Goal: Information Seeking & Learning: Find specific page/section

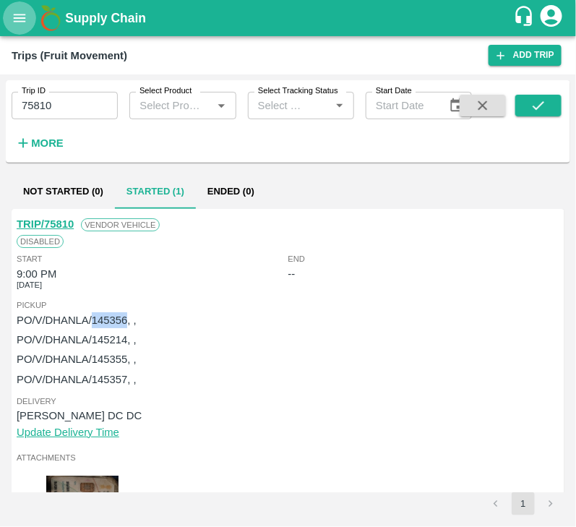
click at [16, 20] on icon "open drawer" at bounding box center [20, 18] width 16 height 16
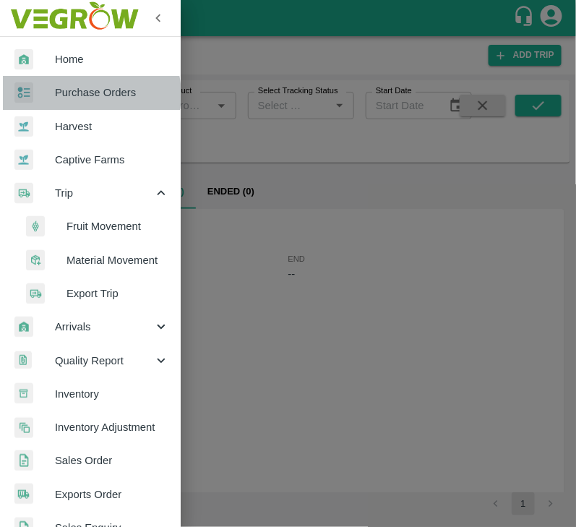
click at [87, 94] on span "Purchase Orders" at bounding box center [112, 93] width 114 height 16
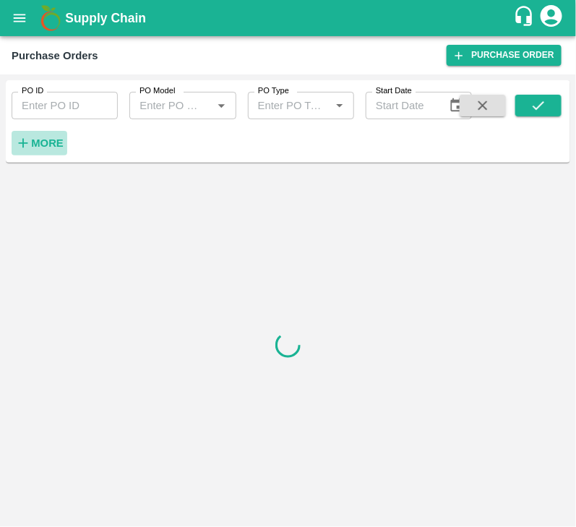
click at [48, 141] on strong "More" at bounding box center [47, 143] width 33 height 12
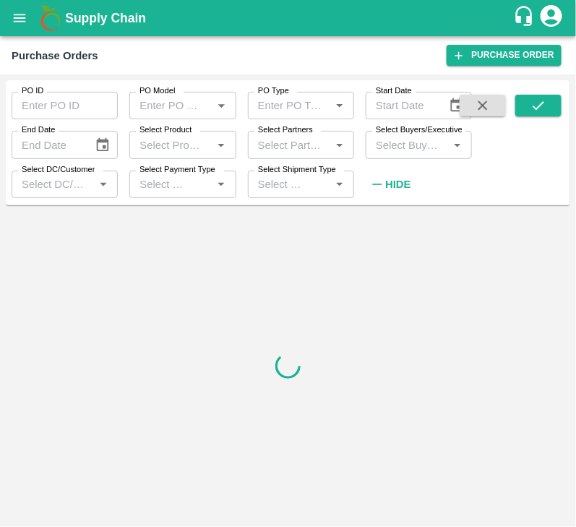
click at [413, 141] on input "Select Buyers/Executive" at bounding box center [407, 144] width 74 height 19
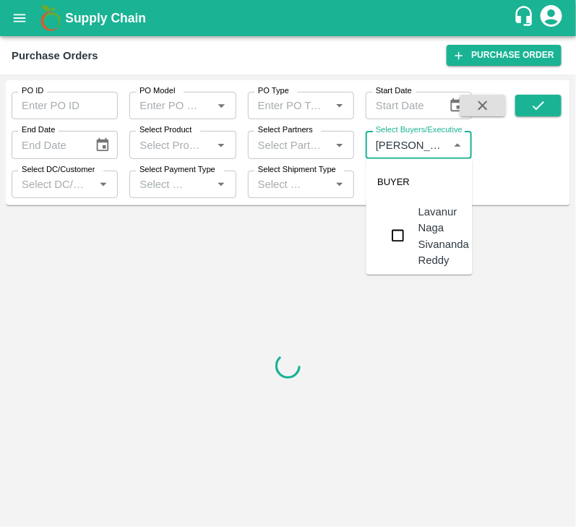
type input "lavanu"
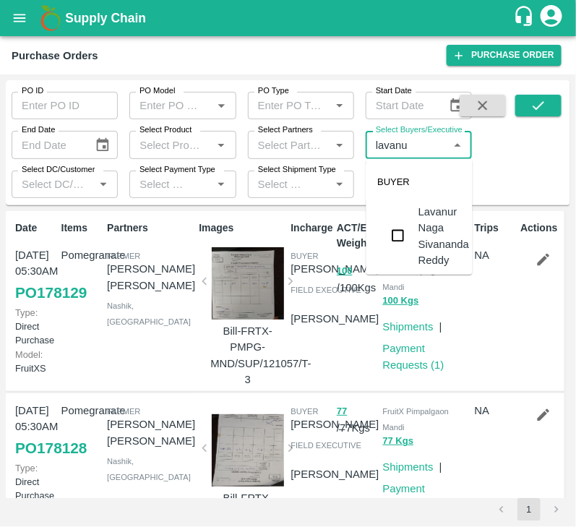
click at [394, 242] on input "checkbox" at bounding box center [398, 235] width 29 height 29
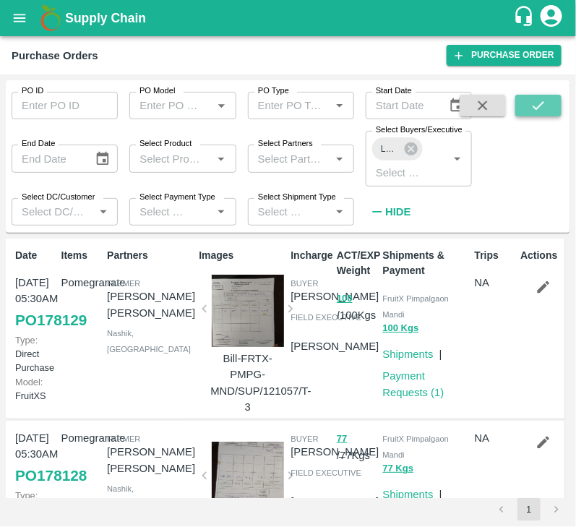
click at [544, 106] on icon "submit" at bounding box center [538, 106] width 16 height 16
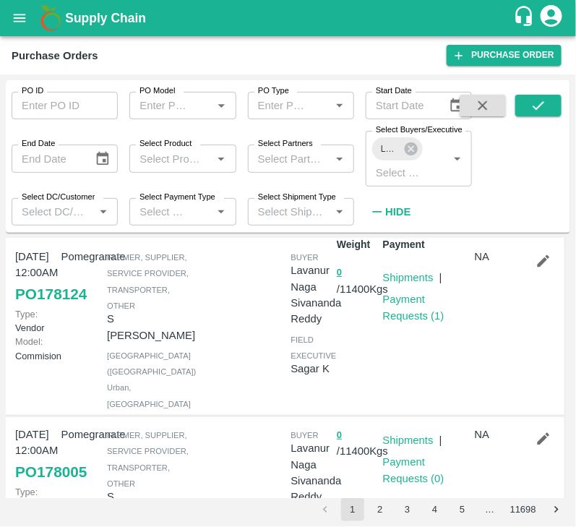
scroll to position [27, 0]
click at [413, 144] on icon at bounding box center [411, 148] width 13 height 13
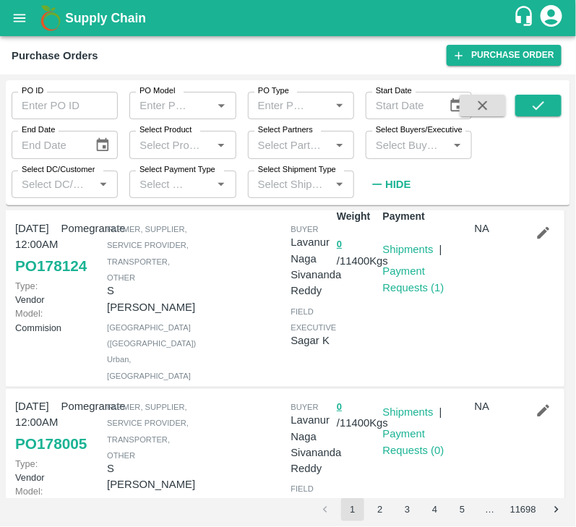
click at [401, 144] on input "Select Buyers/Executive" at bounding box center [407, 144] width 74 height 19
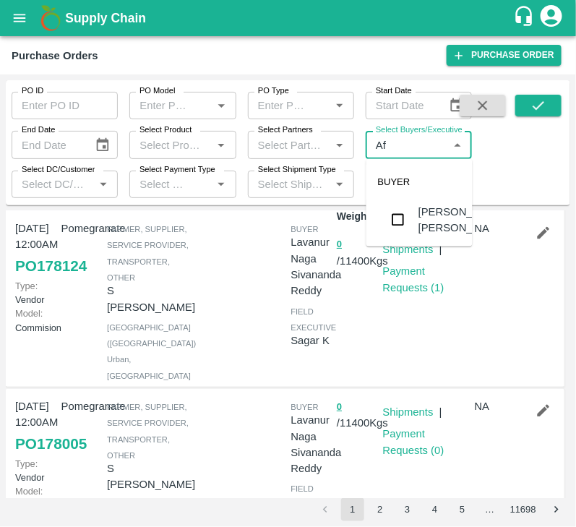
type input "A"
type input "harshva"
click at [405, 215] on input "checkbox" at bounding box center [398, 218] width 29 height 29
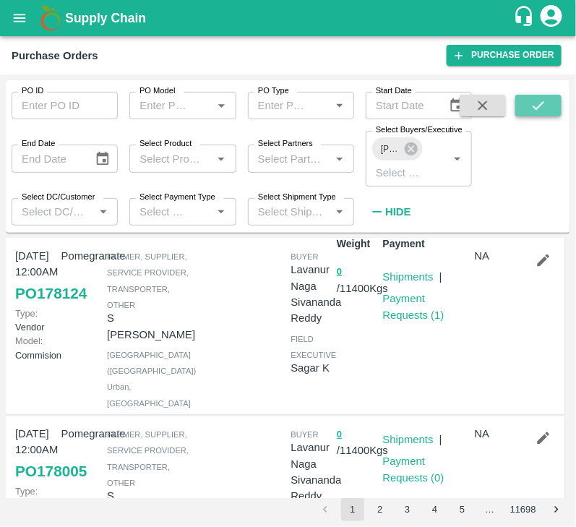
click at [530, 100] on button "submit" at bounding box center [538, 106] width 46 height 22
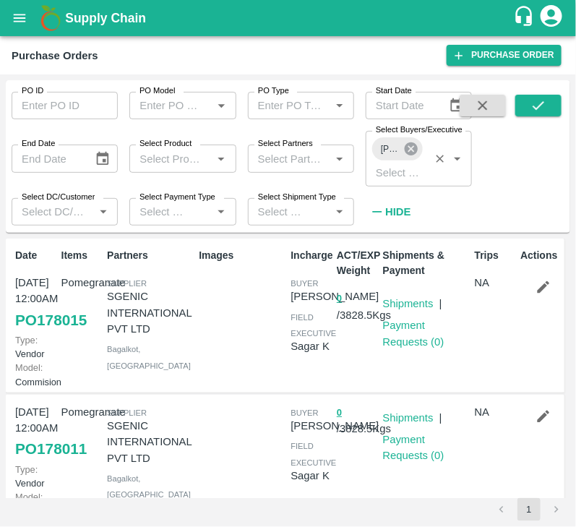
click at [413, 148] on icon at bounding box center [411, 149] width 16 height 16
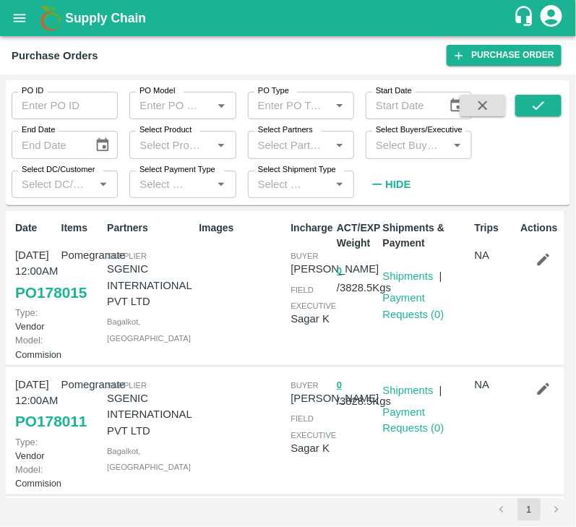
click at [387, 146] on input "Select Buyers/Executive" at bounding box center [407, 144] width 74 height 19
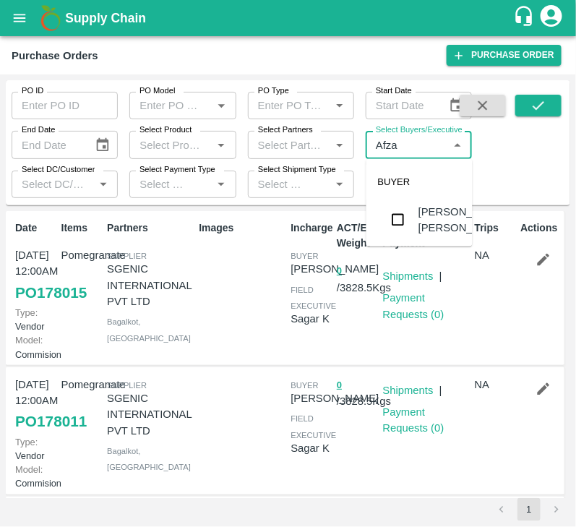
type input "Afzal"
click at [401, 230] on input "checkbox" at bounding box center [398, 219] width 29 height 29
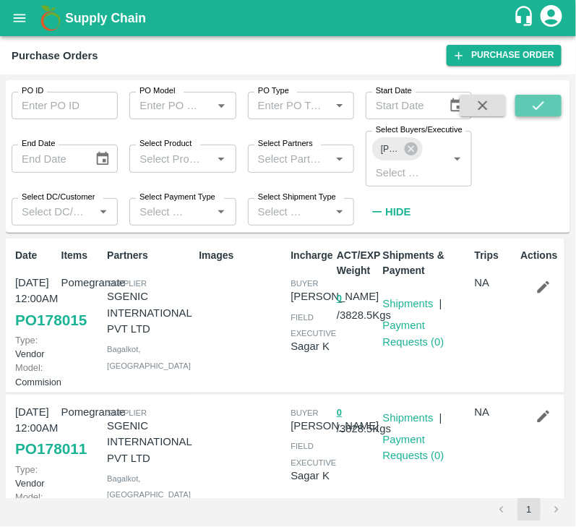
click at [535, 106] on icon "submit" at bounding box center [538, 106] width 16 height 16
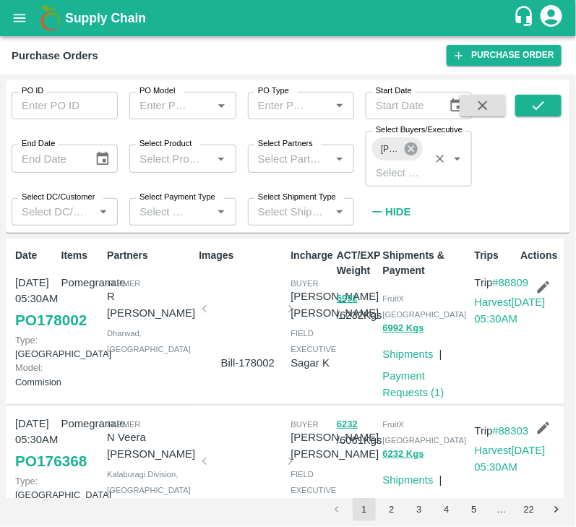
click at [415, 150] on icon at bounding box center [411, 148] width 13 height 13
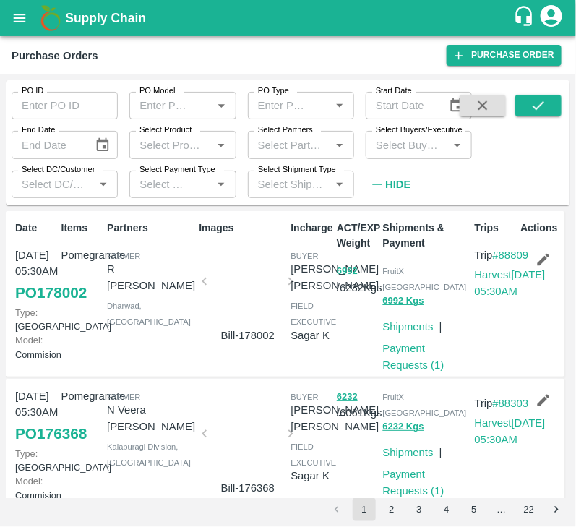
click at [395, 149] on input "Select Buyers/Executive" at bounding box center [407, 144] width 74 height 19
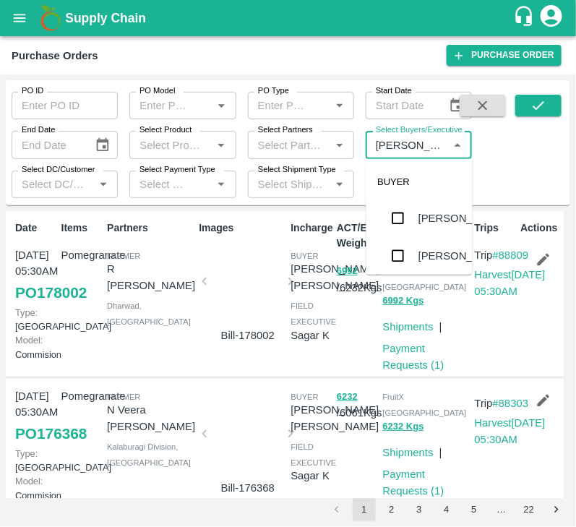
type input "Avinash"
click at [400, 253] on input "checkbox" at bounding box center [398, 255] width 29 height 29
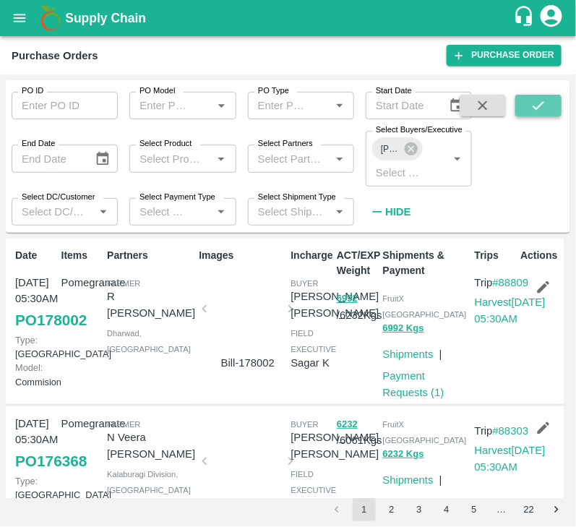
click at [538, 106] on icon "submit" at bounding box center [538, 106] width 16 height 16
